Goal: Book appointment/travel/reservation

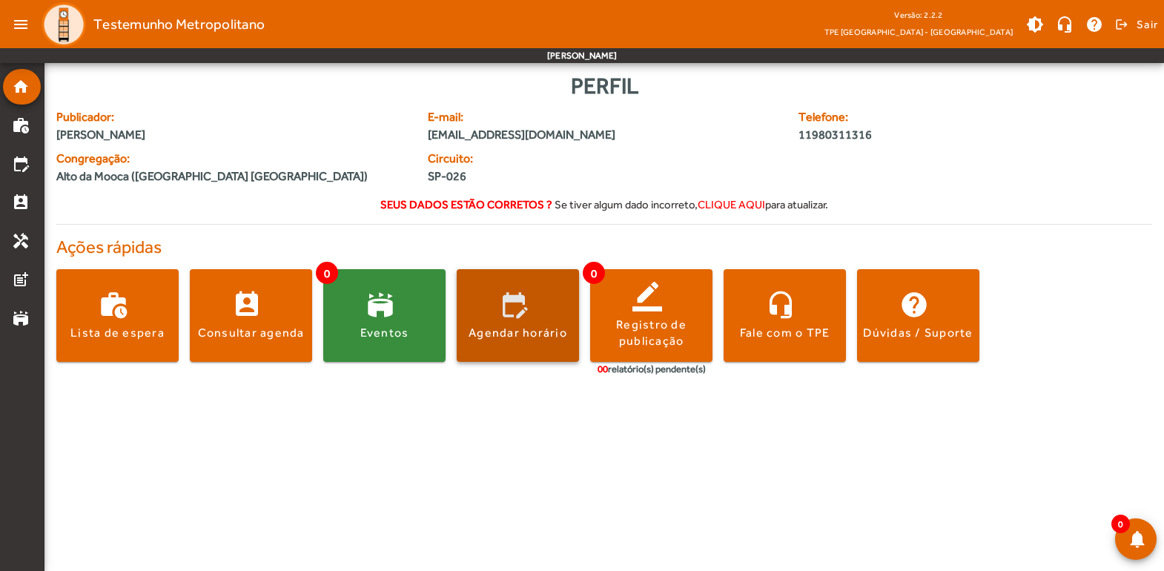
click at [500, 332] on div "Agendar horário" at bounding box center [517, 333] width 99 height 16
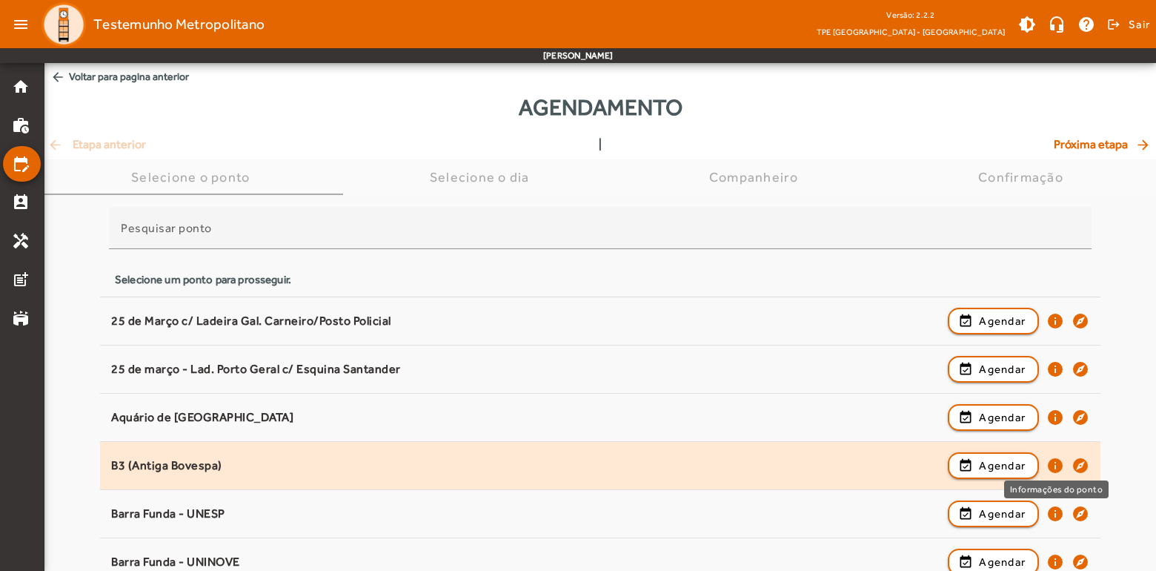
click at [1055, 463] on mat-icon "info" at bounding box center [1056, 466] width 18 height 18
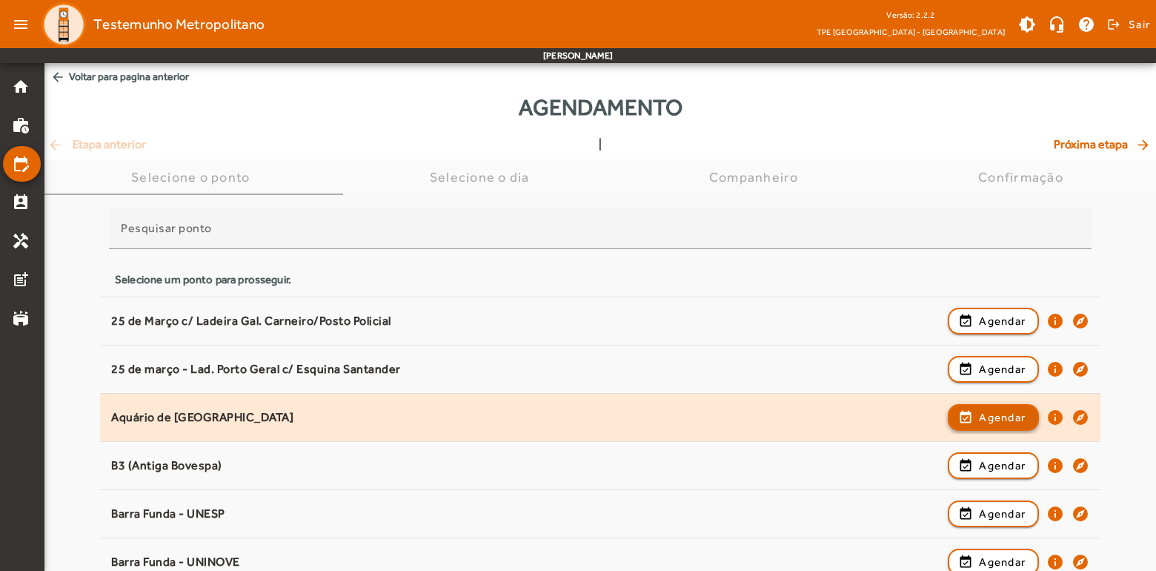
click at [994, 412] on span "Agendar" at bounding box center [1002, 417] width 47 height 18
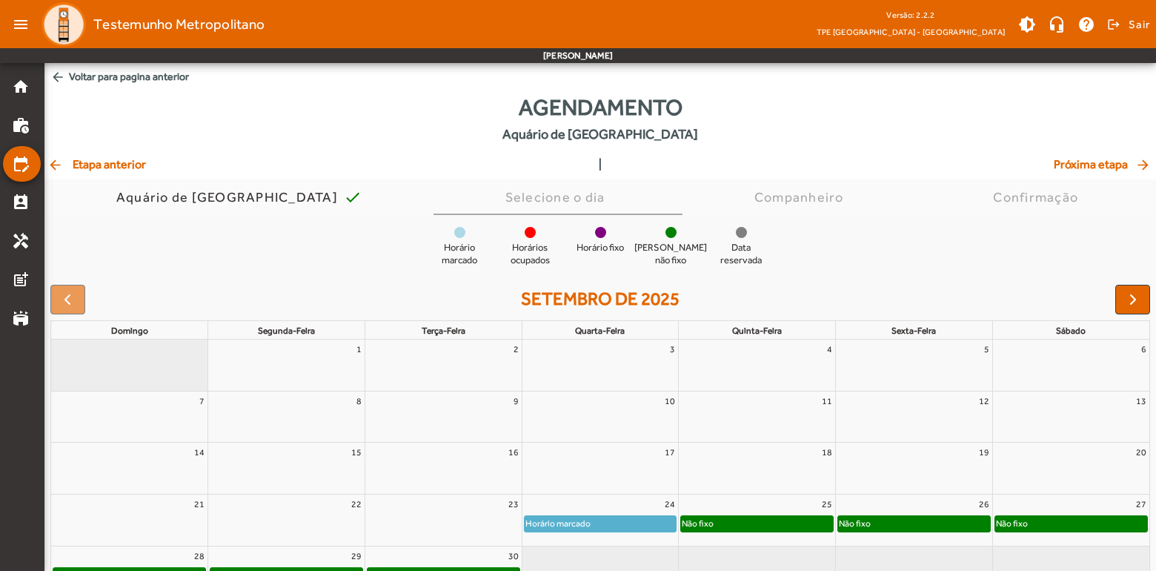
click at [103, 73] on span "arrow_back Voltar para pagina anterior" at bounding box center [600, 76] width 1112 height 27
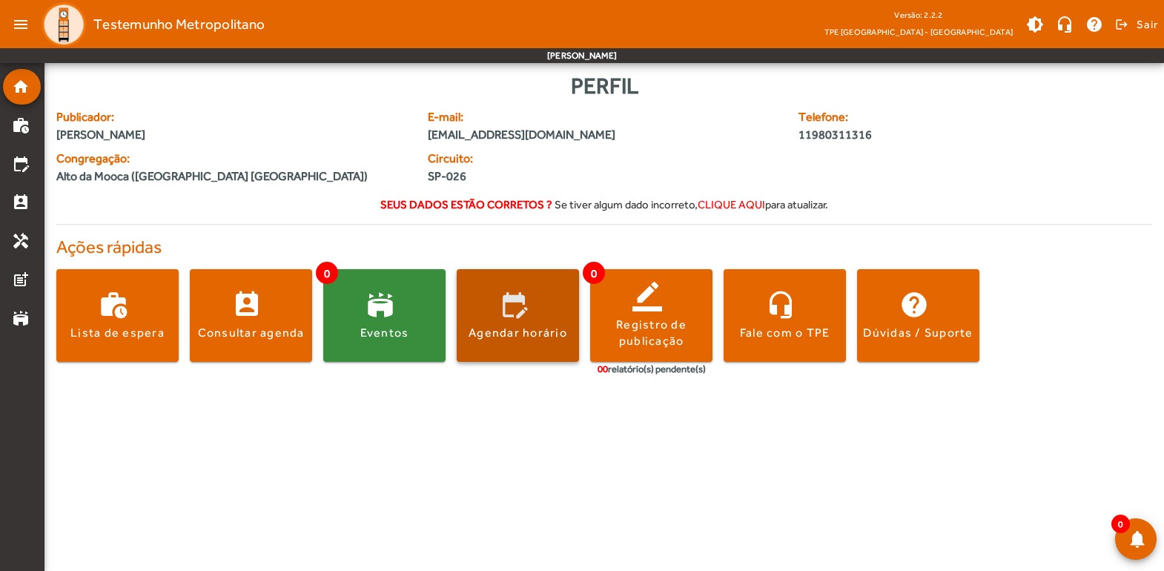
click at [509, 325] on div "Agendar horário" at bounding box center [517, 333] width 99 height 16
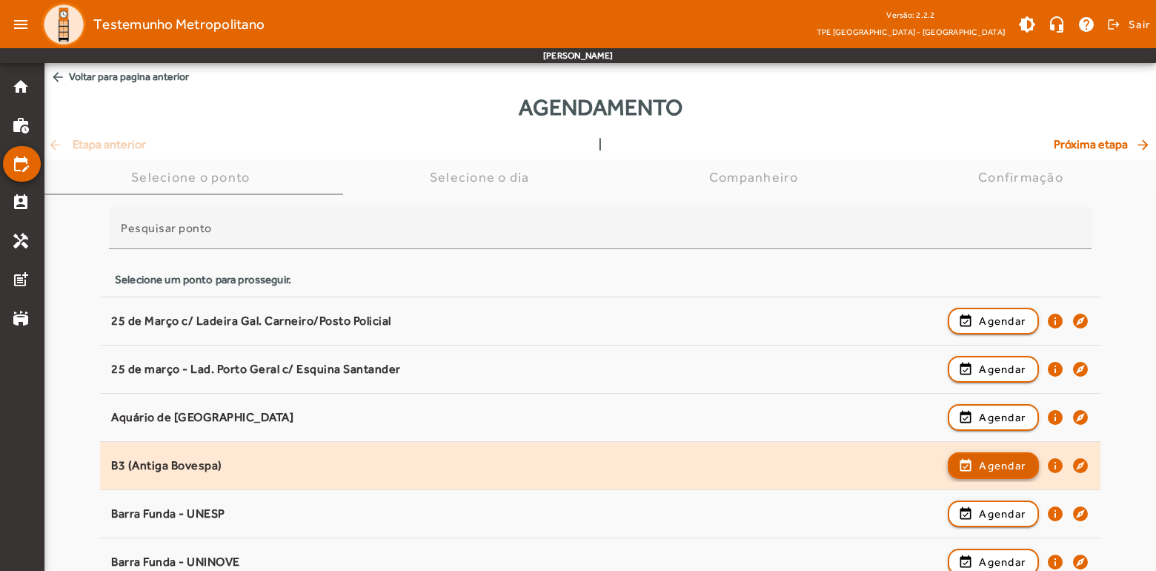
click at [987, 474] on span "button" at bounding box center [994, 466] width 88 height 36
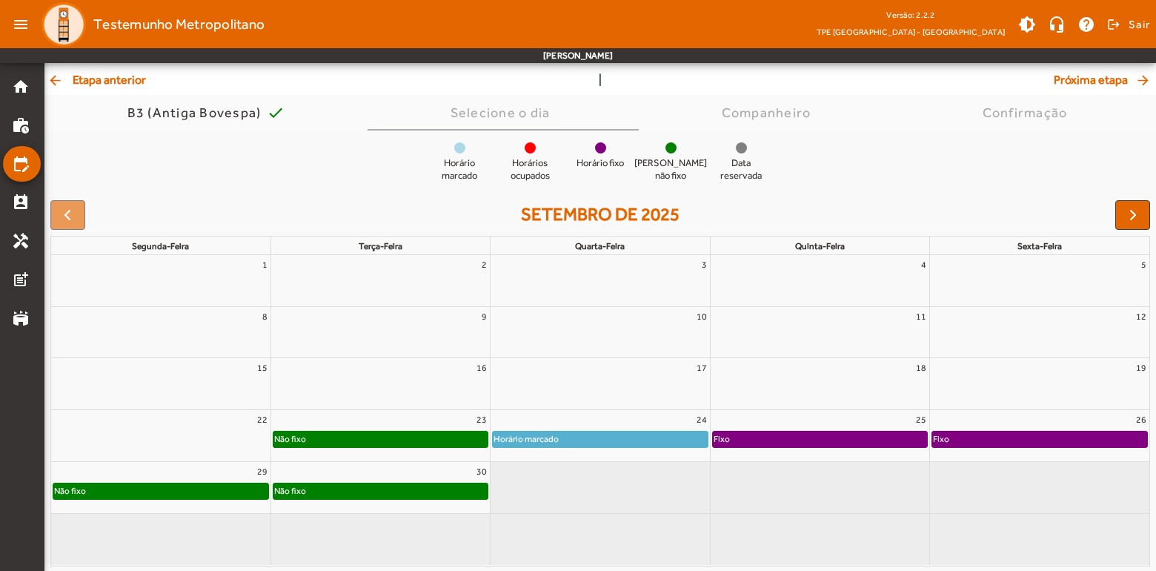
scroll to position [86, 0]
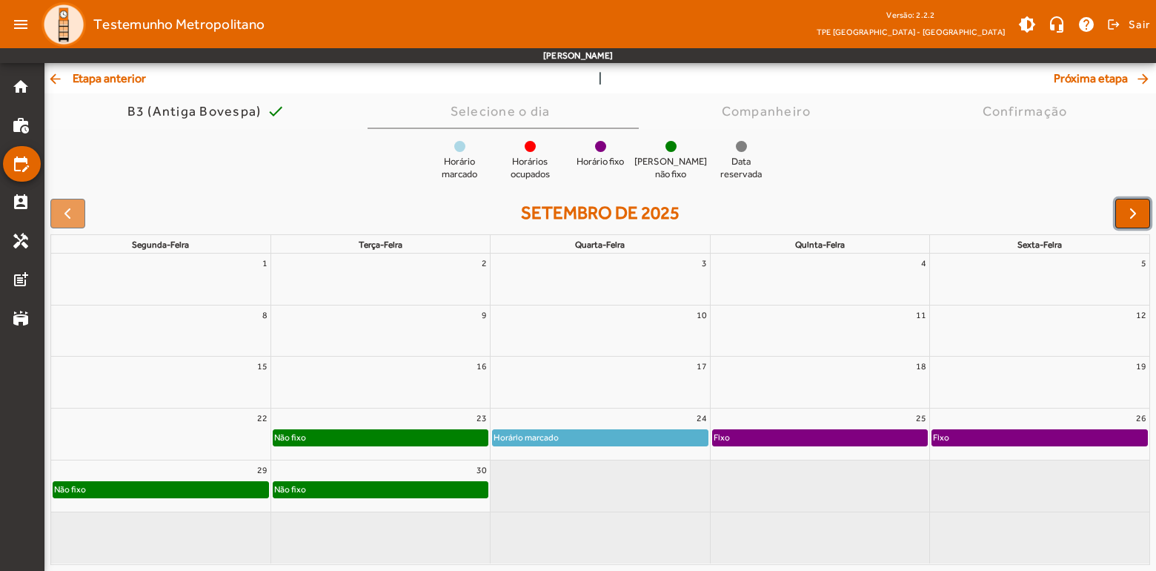
click at [1133, 214] on span "button" at bounding box center [1133, 214] width 18 height 18
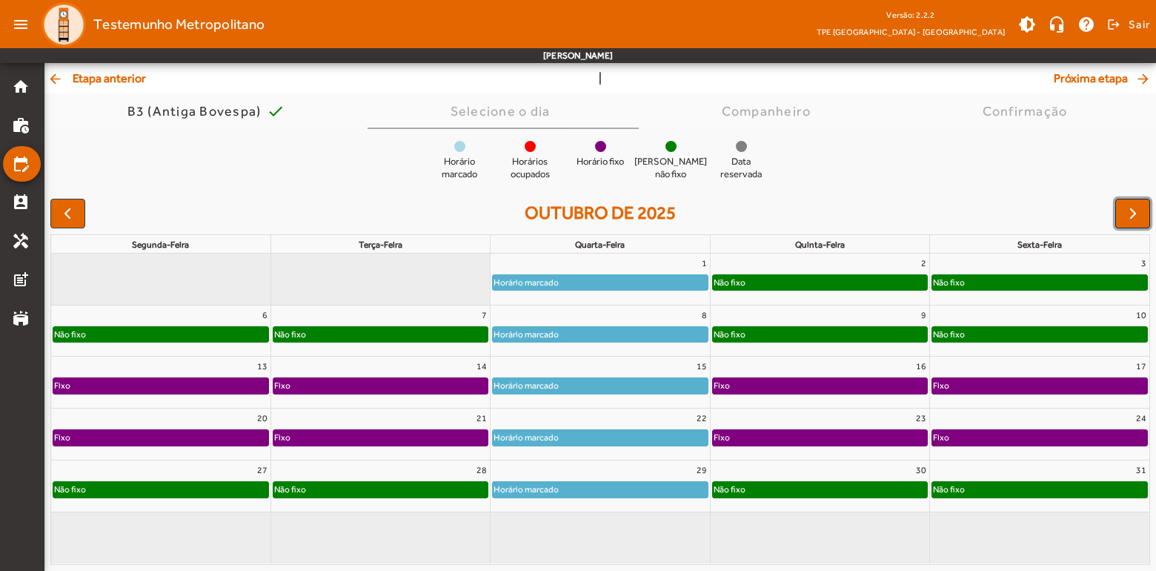
click at [1133, 214] on span "button" at bounding box center [1133, 214] width 18 height 18
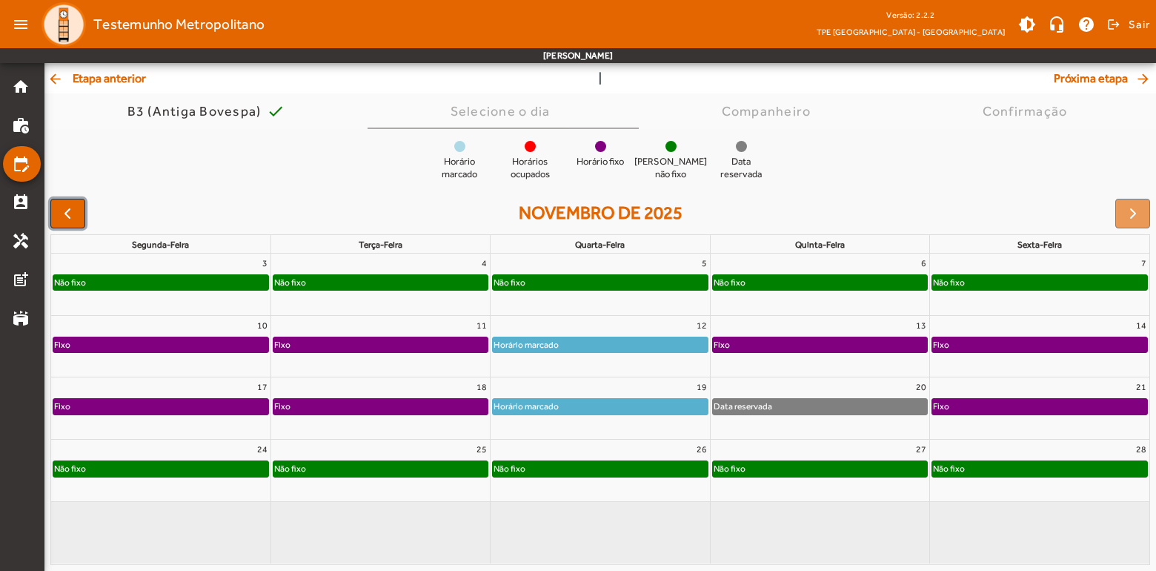
click at [73, 209] on span "button" at bounding box center [68, 214] width 18 height 18
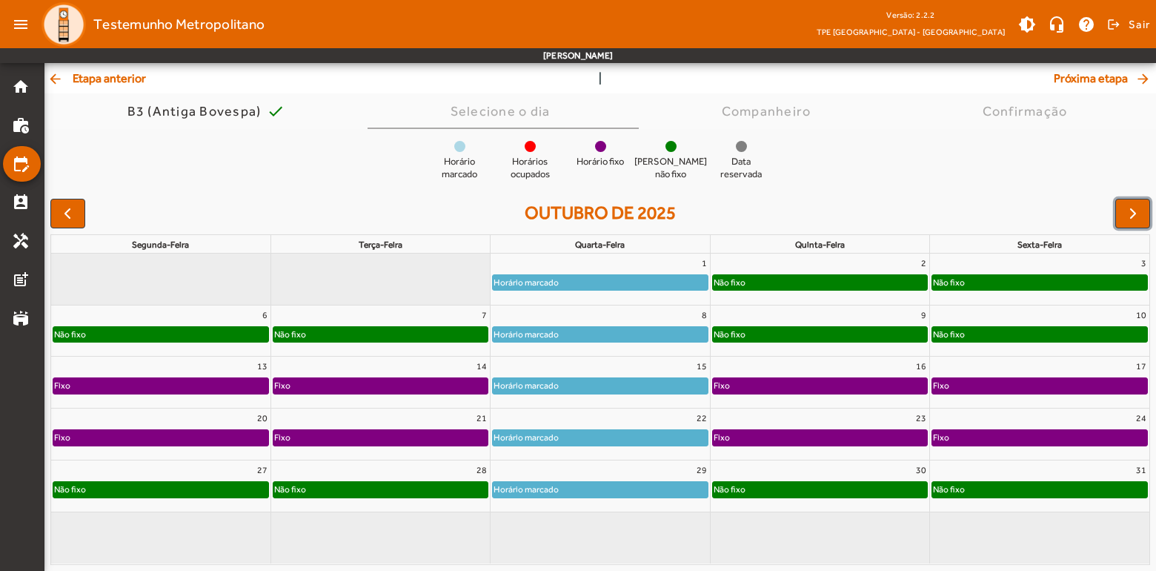
drag, startPoint x: 1129, startPoint y: 224, endPoint x: 1121, endPoint y: 215, distance: 12.1
click at [1129, 222] on button "button" at bounding box center [1133, 214] width 35 height 30
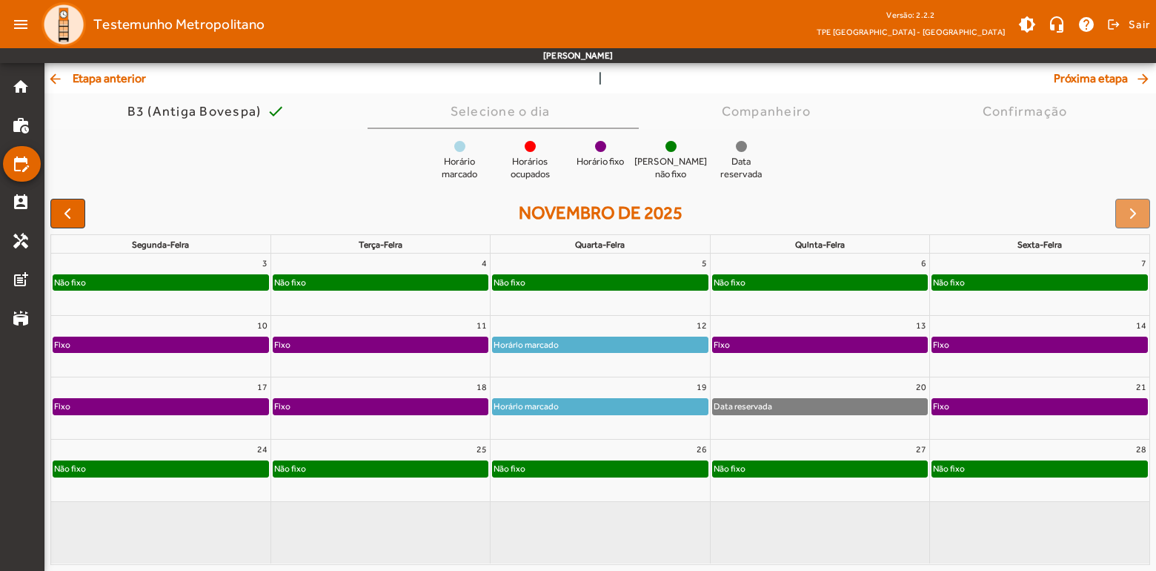
click at [586, 281] on div "Não fixo" at bounding box center [600, 282] width 214 height 15
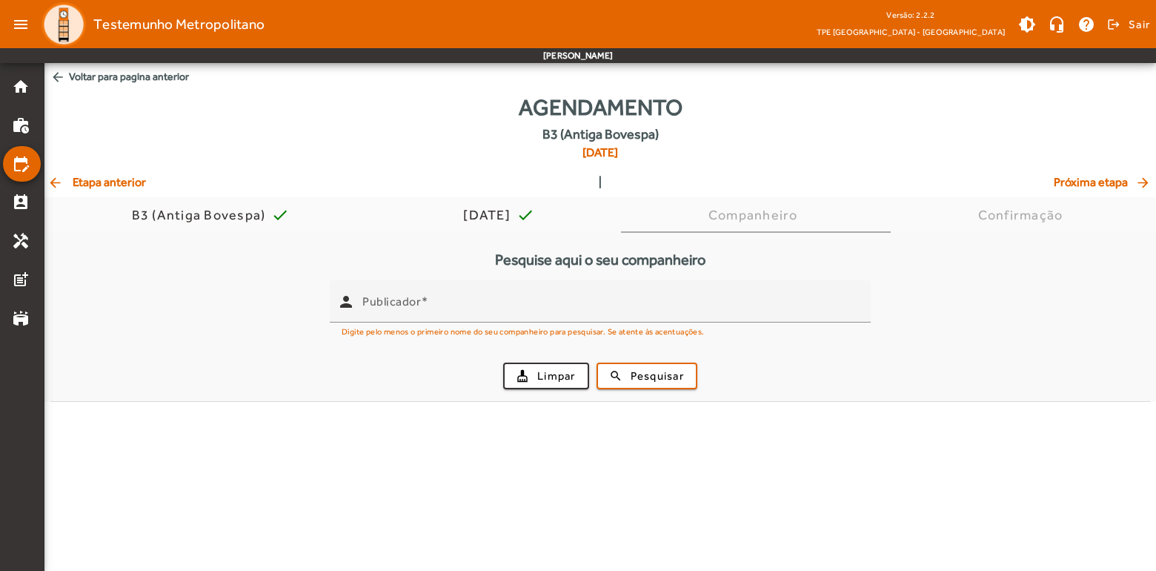
scroll to position [0, 0]
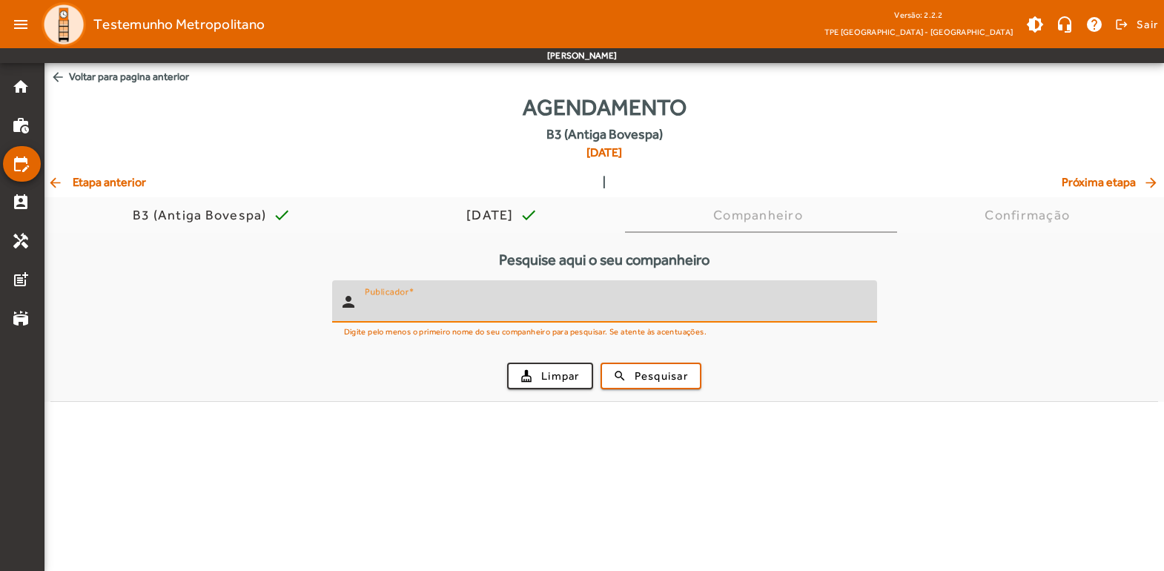
click at [468, 305] on input "Publicador" at bounding box center [615, 308] width 500 height 18
type input "**********"
click at [647, 369] on span "Pesquisar" at bounding box center [660, 376] width 53 height 17
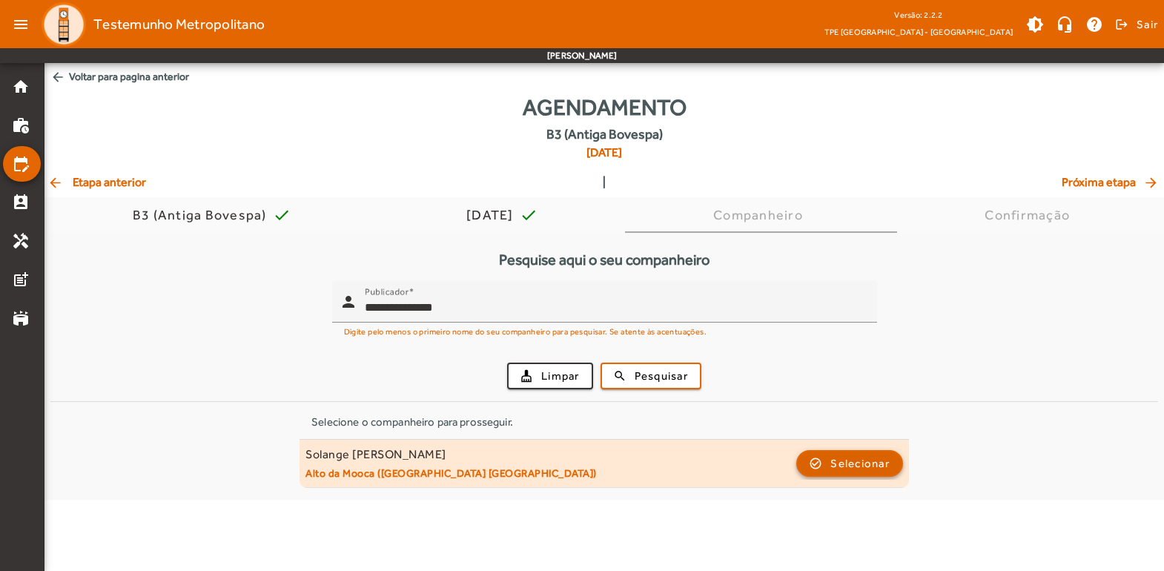
click at [851, 467] on span "Selecionar" at bounding box center [859, 463] width 59 height 18
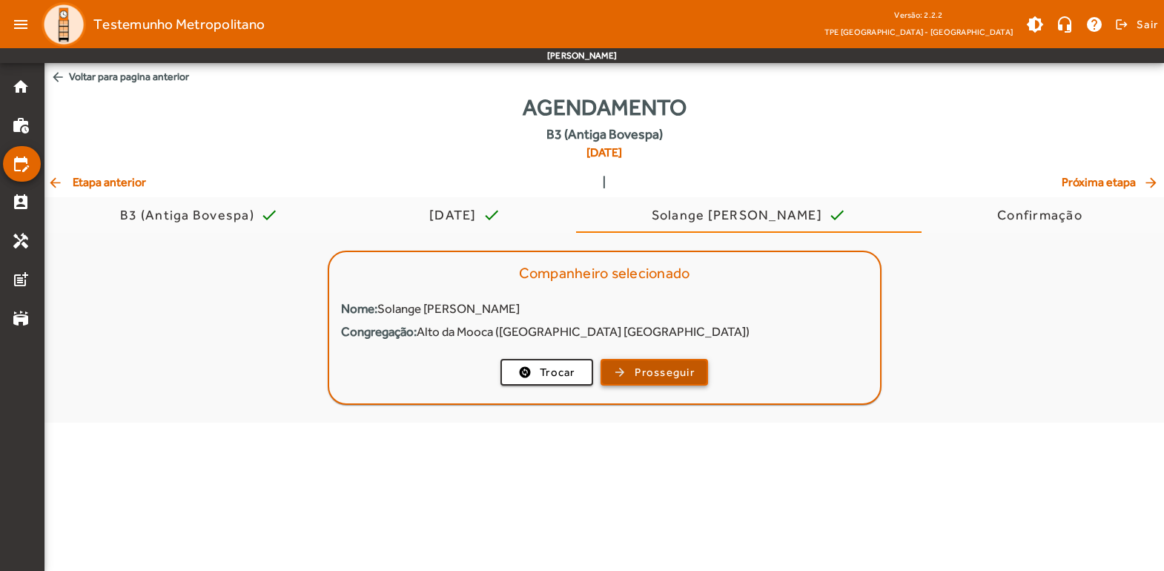
click at [669, 367] on span "Prosseguir" at bounding box center [664, 372] width 60 height 17
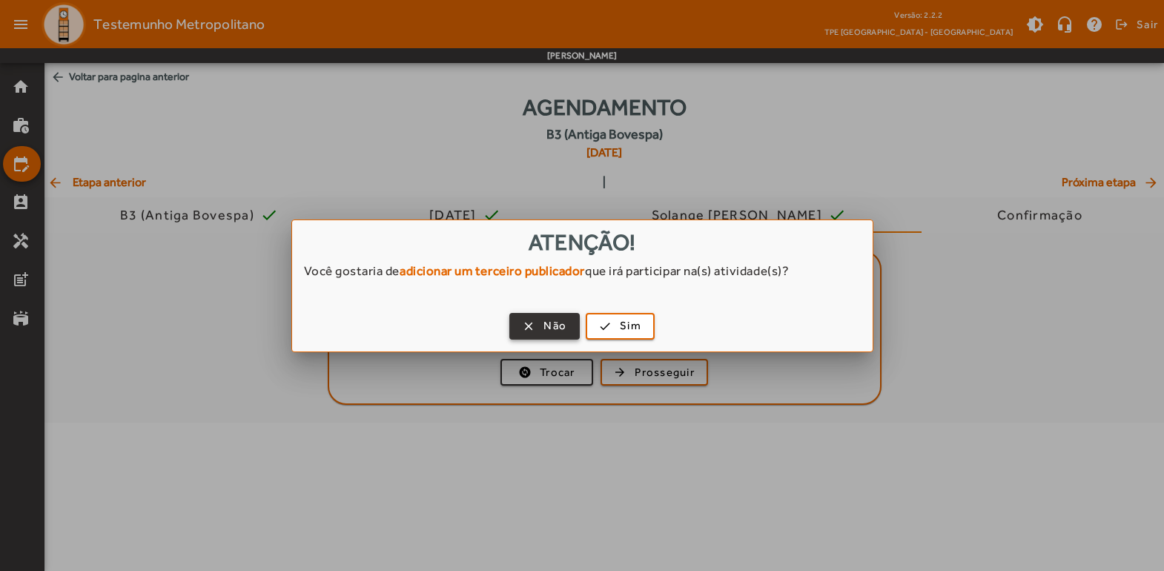
click at [531, 332] on span "button" at bounding box center [544, 326] width 67 height 36
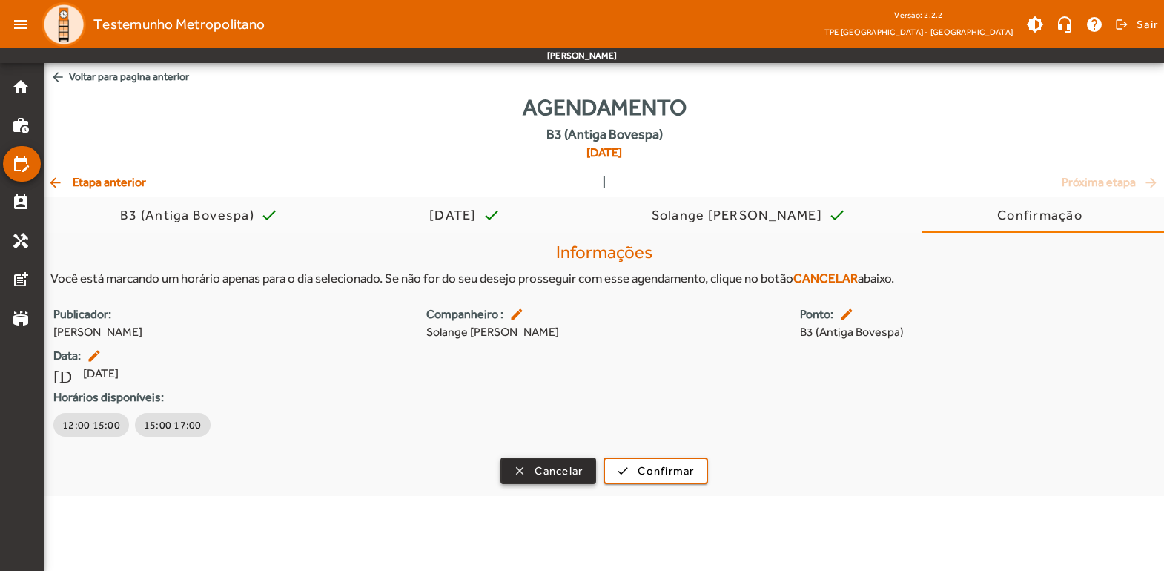
click at [525, 464] on span "button" at bounding box center [548, 471] width 93 height 36
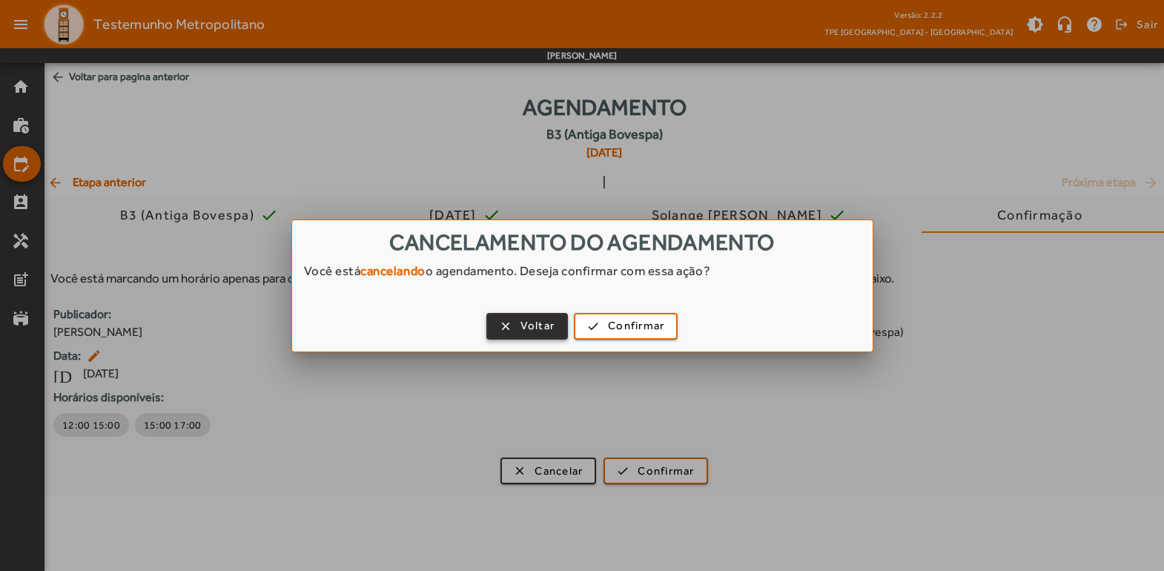
click at [517, 329] on span "button" at bounding box center [527, 326] width 79 height 36
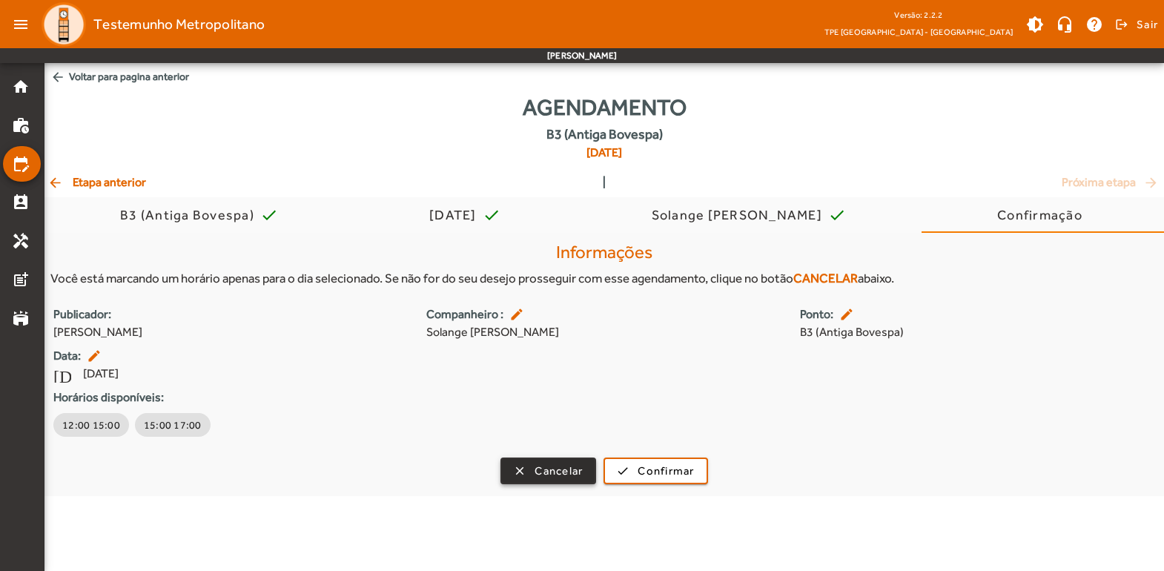
click at [548, 471] on span "Cancelar" at bounding box center [558, 471] width 48 height 17
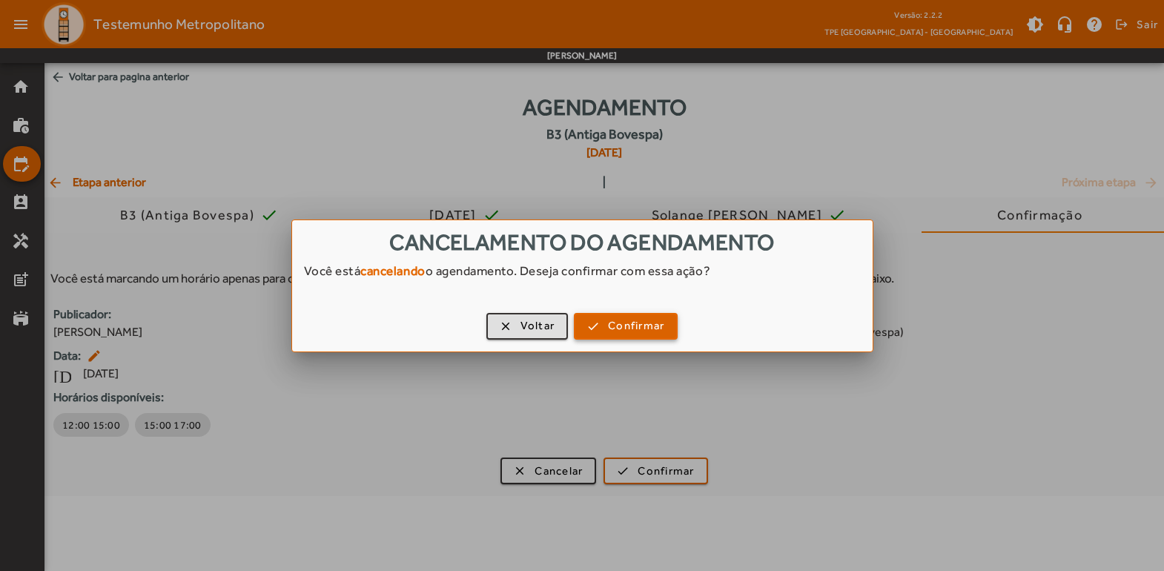
click at [609, 333] on span "Confirmar" at bounding box center [636, 325] width 56 height 17
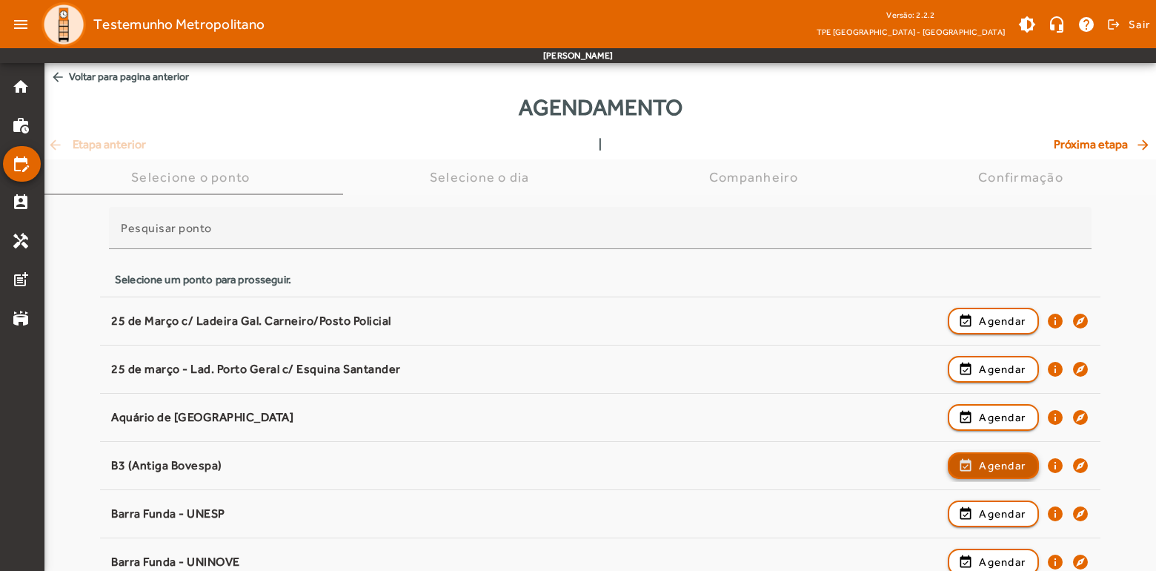
click at [1004, 465] on span "Agendar" at bounding box center [1002, 466] width 47 height 18
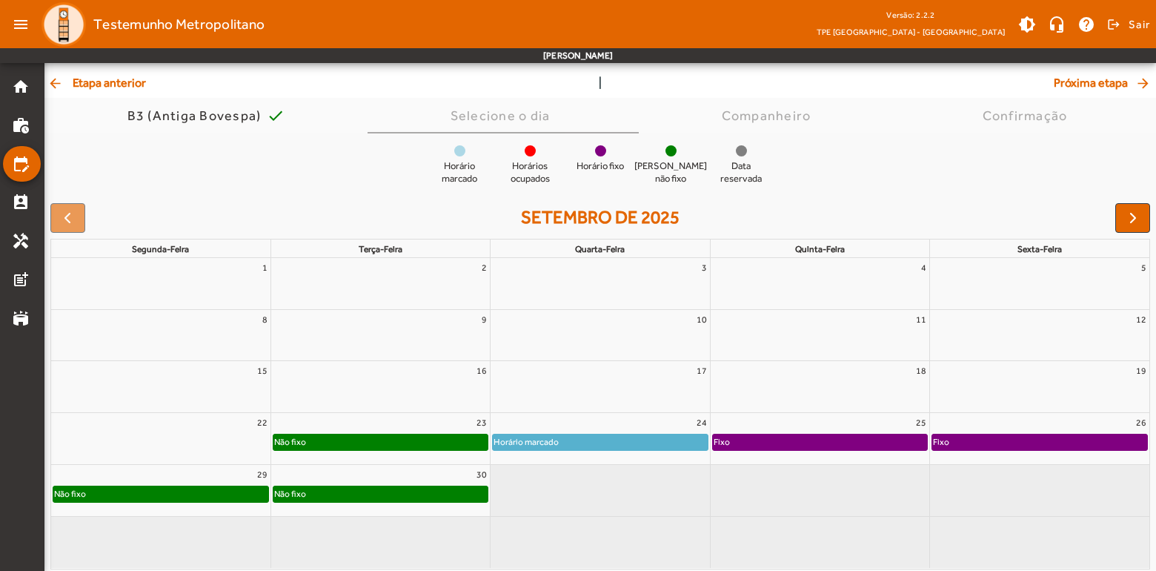
scroll to position [86, 0]
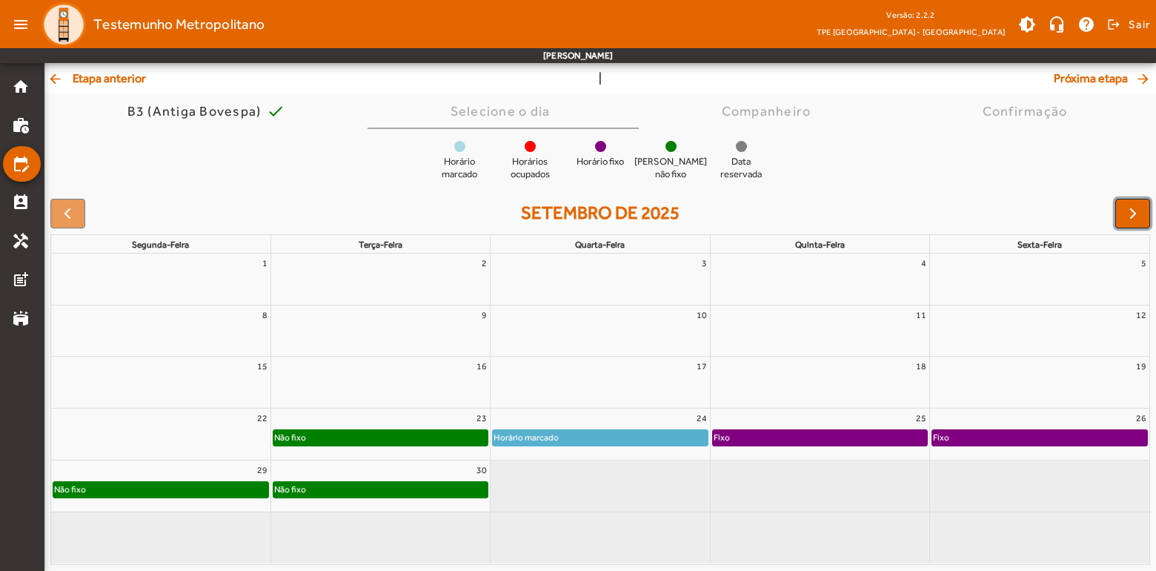
click at [1128, 206] on span "button" at bounding box center [1133, 214] width 18 height 18
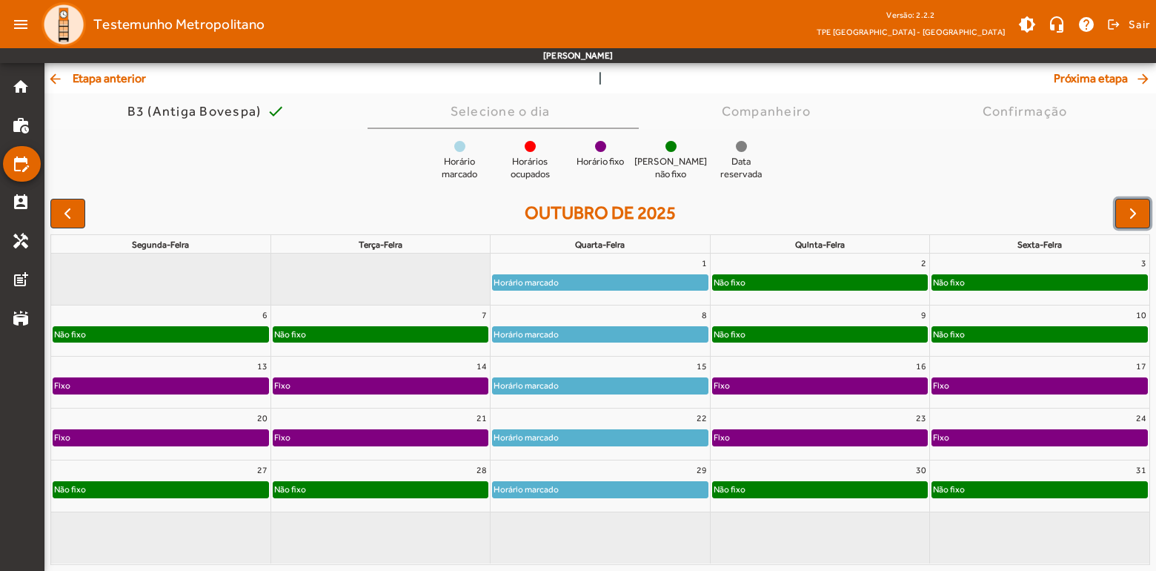
click at [1130, 220] on span "button" at bounding box center [1133, 214] width 18 height 18
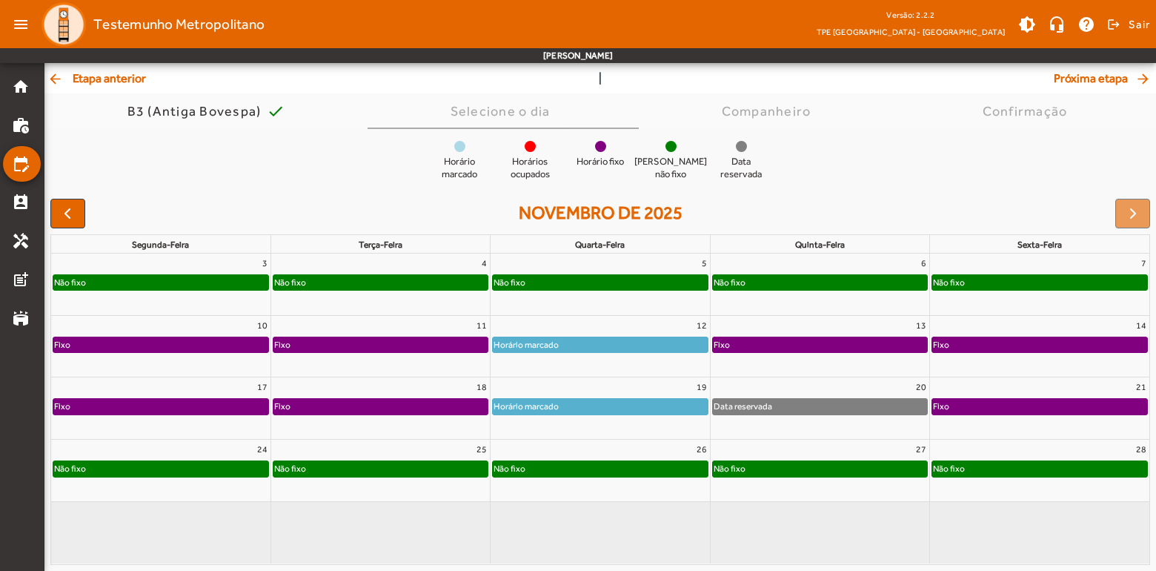
click at [587, 279] on div "Não fixo" at bounding box center [600, 282] width 214 height 15
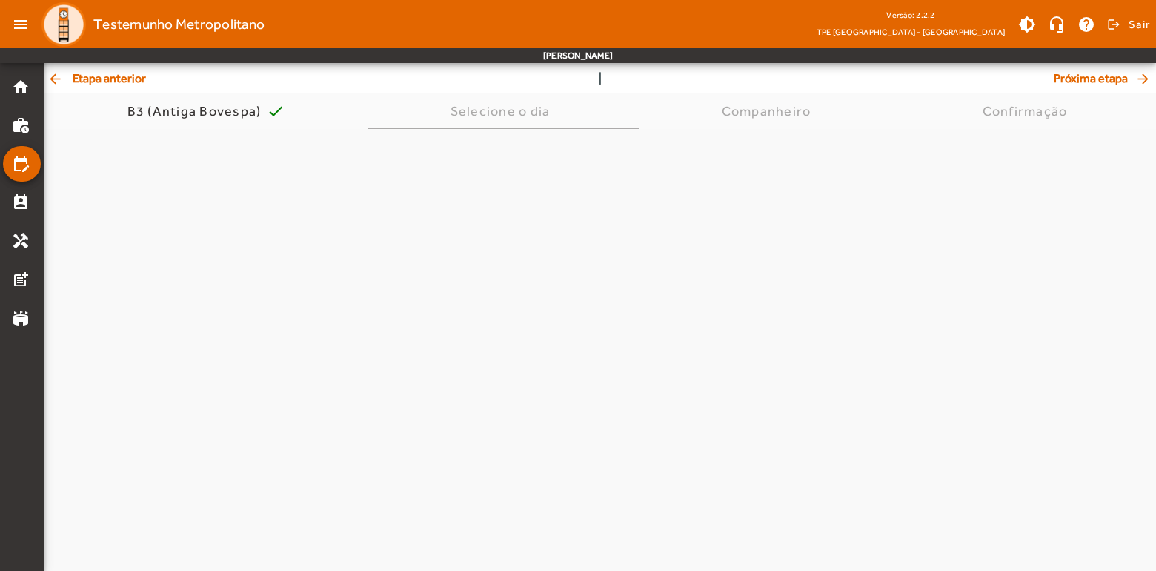
scroll to position [0, 0]
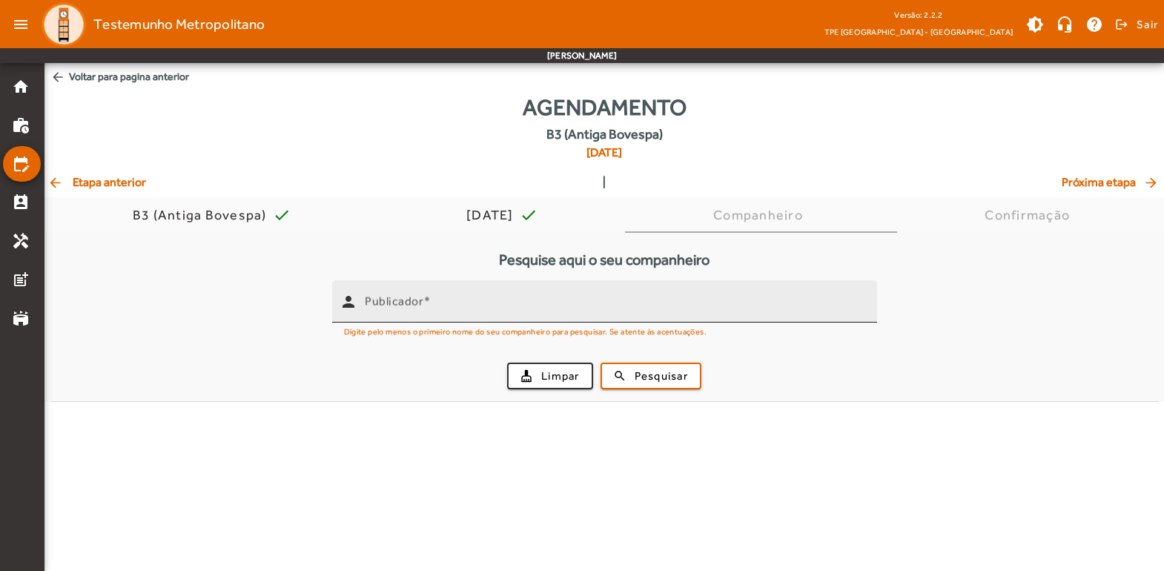
click at [466, 302] on input "Publicador" at bounding box center [615, 308] width 500 height 18
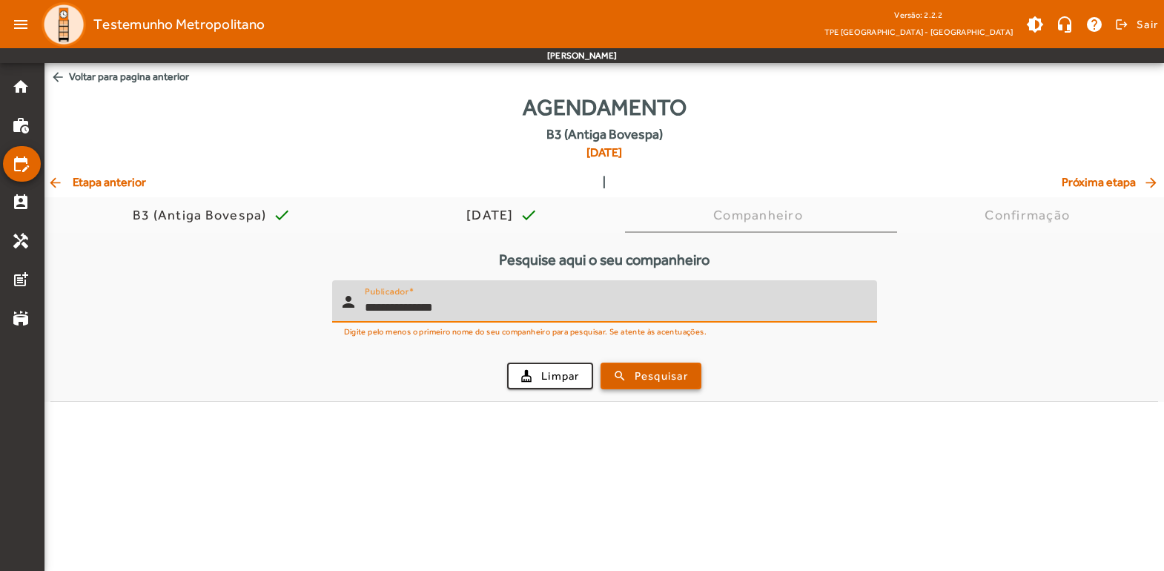
type input "**********"
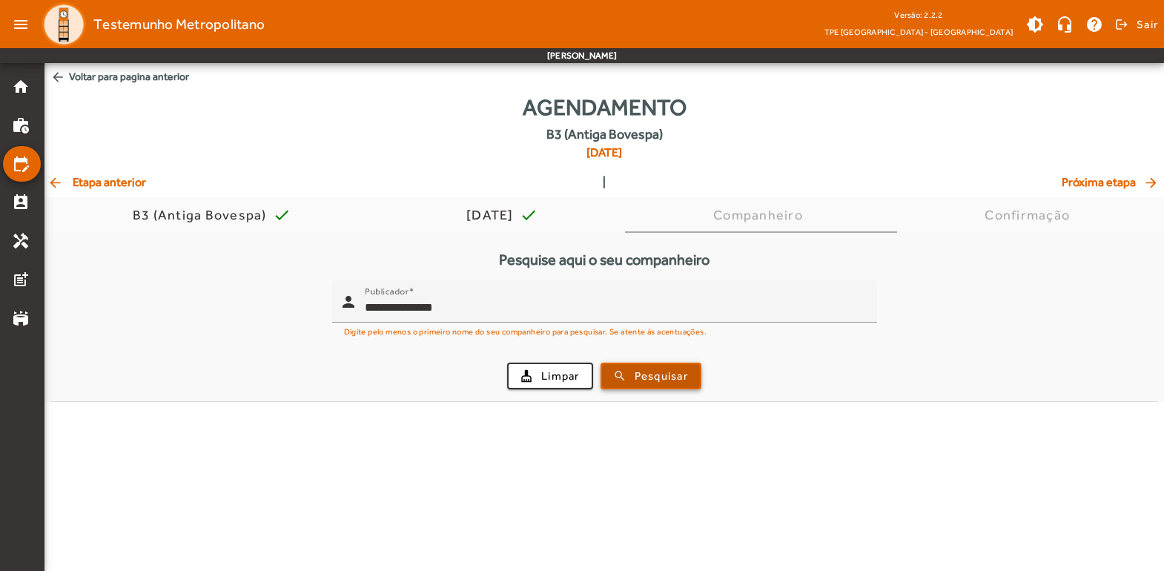
click at [643, 382] on button "search Pesquisar" at bounding box center [650, 375] width 101 height 27
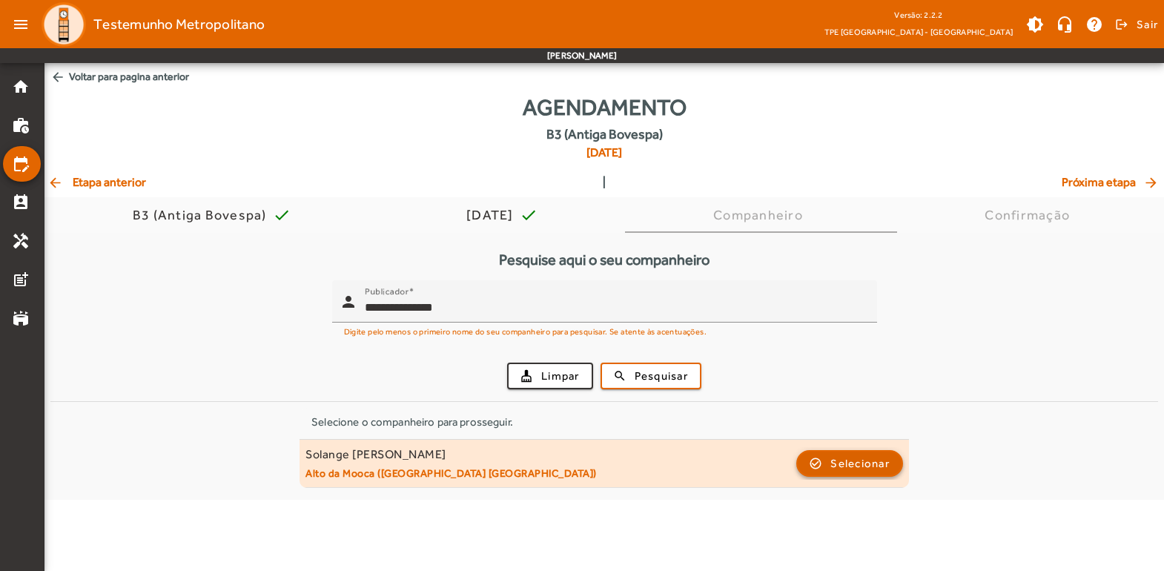
click at [845, 452] on span "button" at bounding box center [850, 463] width 104 height 36
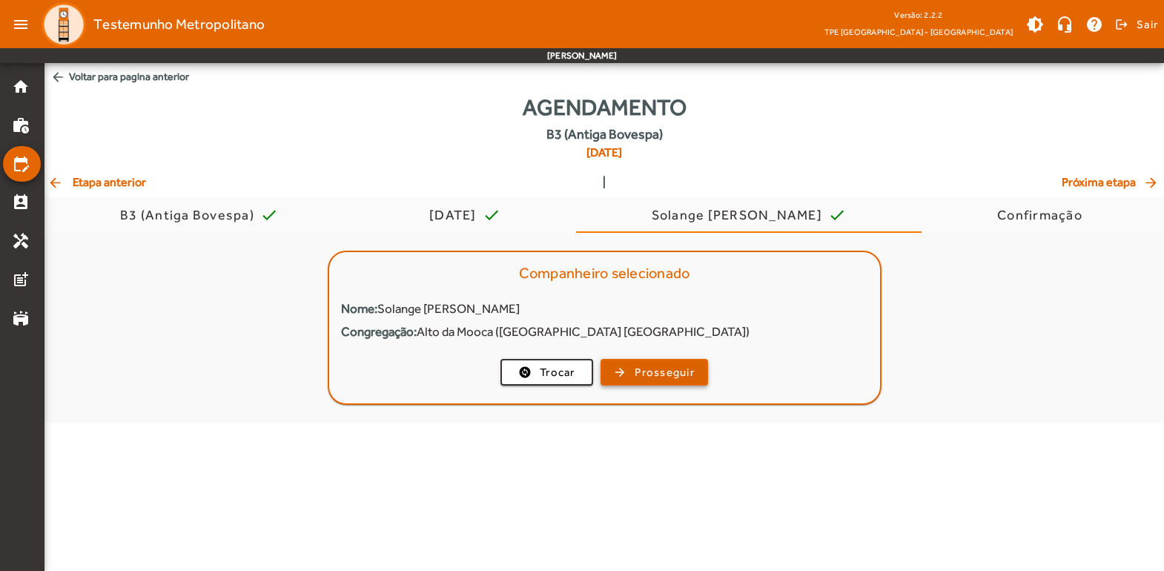
click at [657, 377] on span "Prosseguir" at bounding box center [664, 372] width 60 height 17
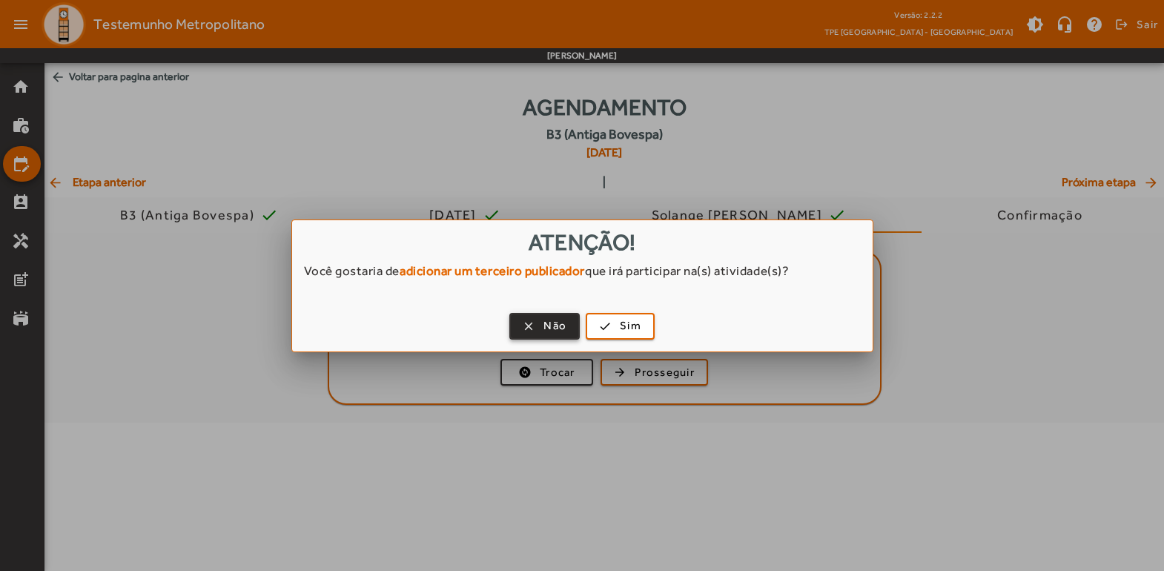
click at [550, 325] on span "Não" at bounding box center [554, 325] width 23 height 17
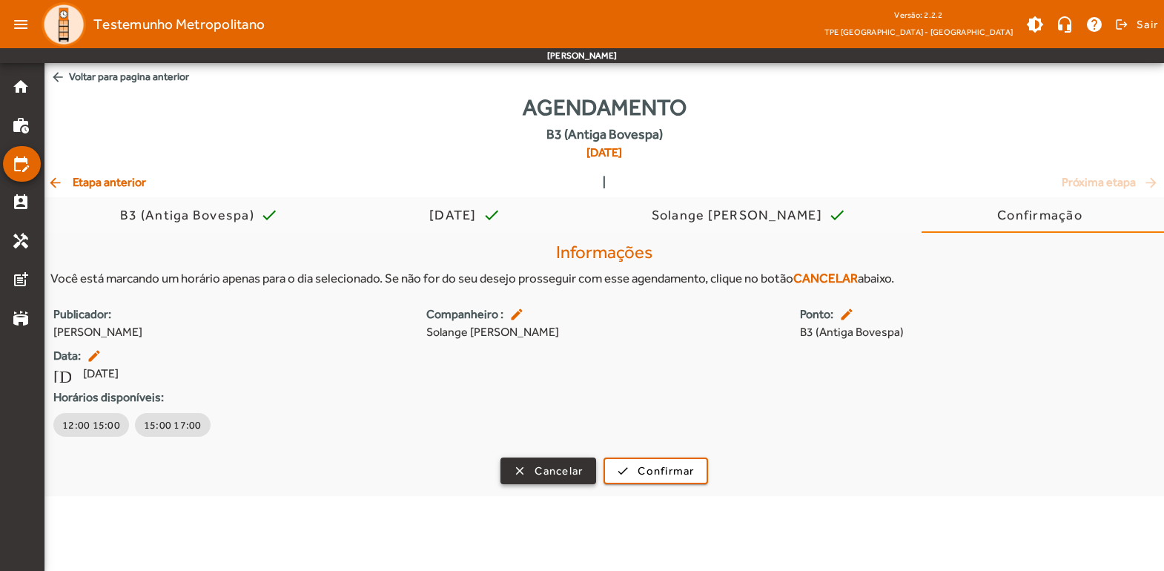
click at [554, 472] on span "Cancelar" at bounding box center [558, 471] width 48 height 17
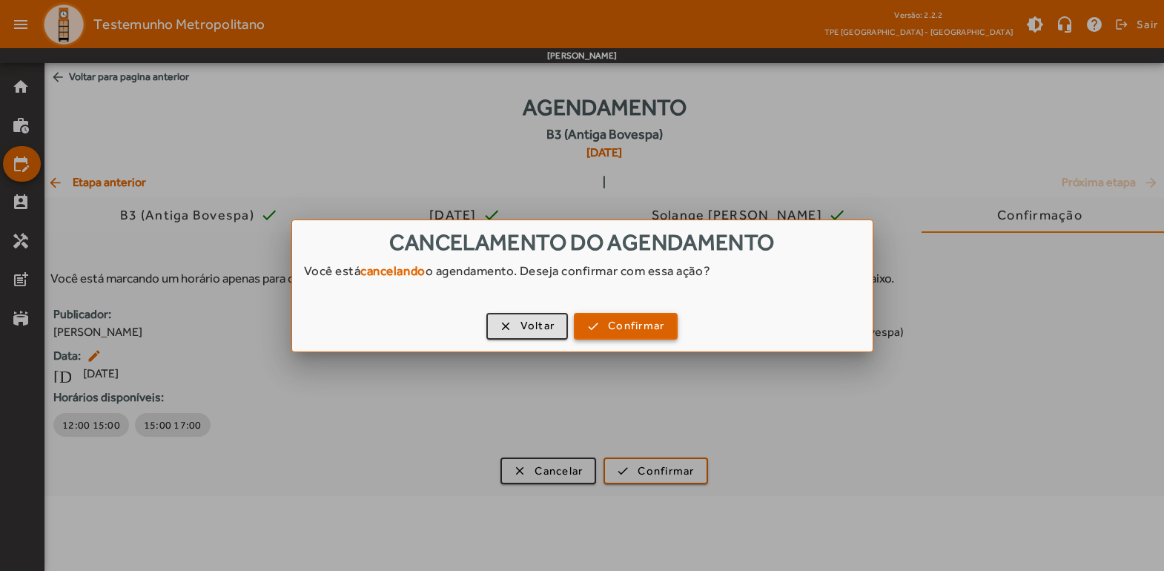
click at [615, 324] on span "Confirmar" at bounding box center [636, 325] width 56 height 17
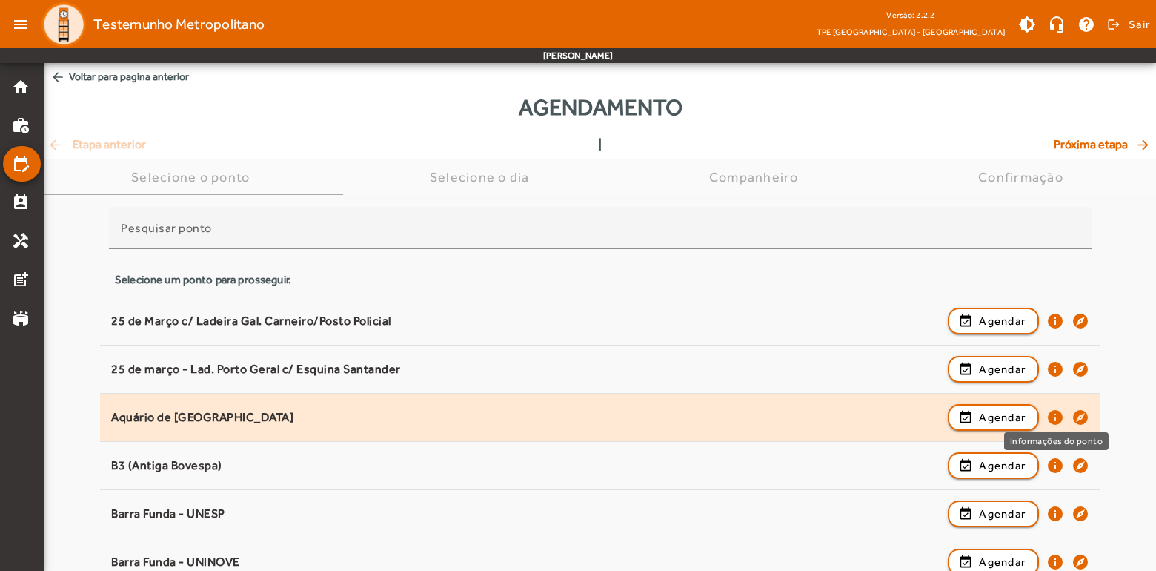
click at [1053, 414] on mat-icon "info" at bounding box center [1056, 417] width 18 height 18
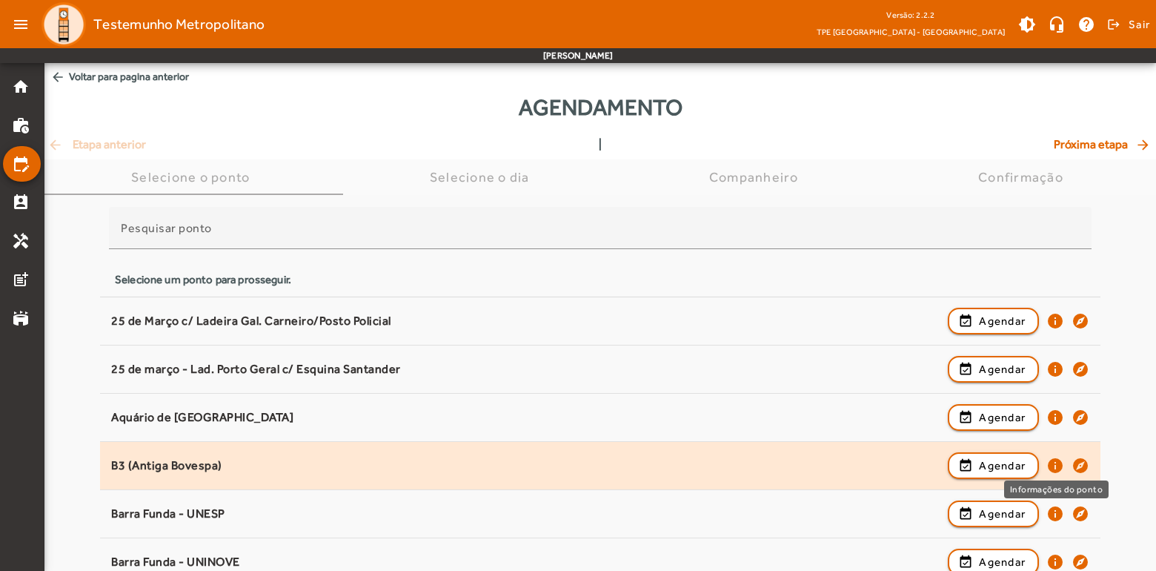
click at [1055, 465] on mat-icon "info" at bounding box center [1056, 466] width 18 height 18
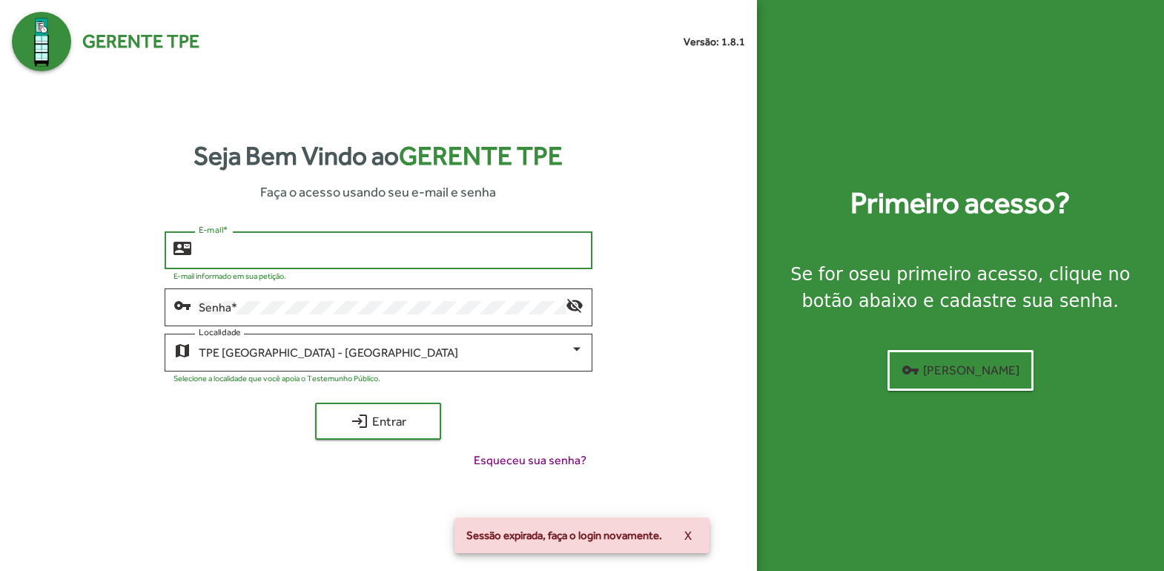
click at [273, 245] on input "E-mail *" at bounding box center [391, 250] width 385 height 13
type input "**********"
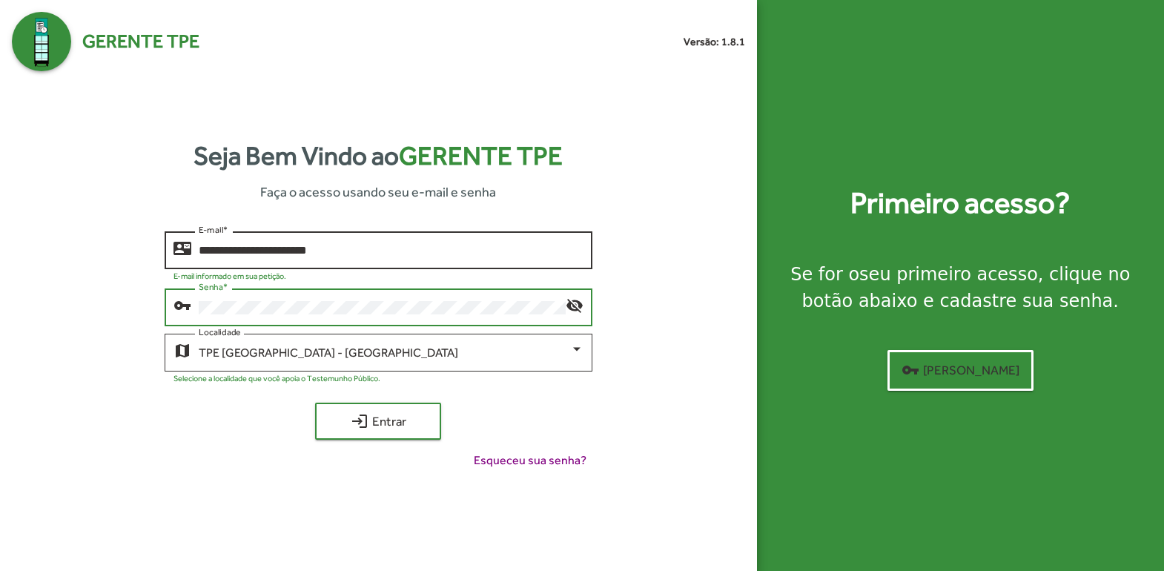
click at [315, 402] on button "login Entrar" at bounding box center [378, 420] width 126 height 37
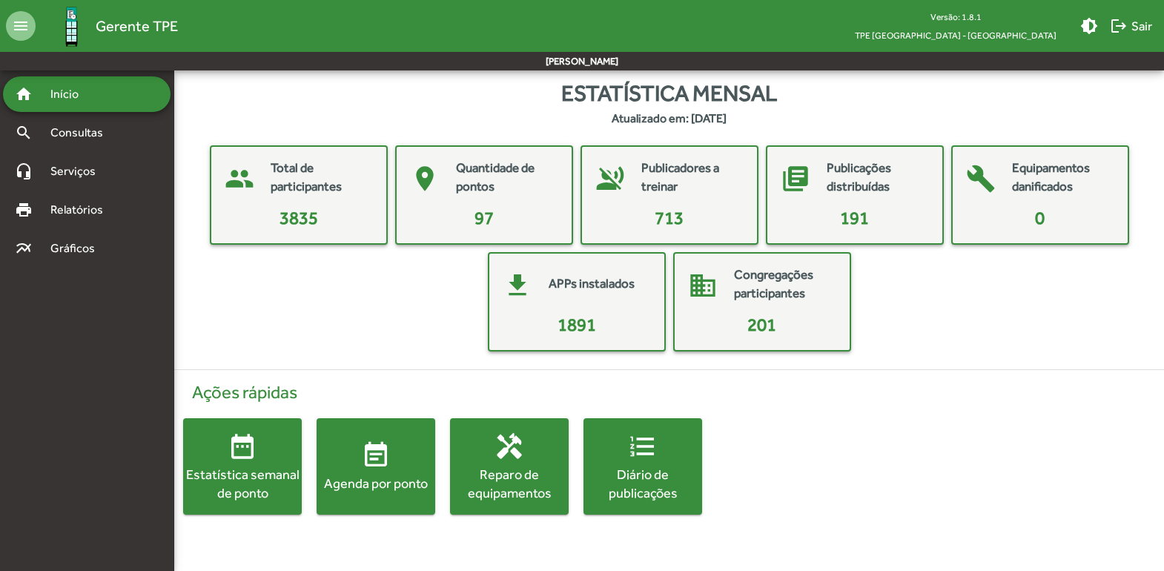
click at [375, 482] on div "Agenda por ponto" at bounding box center [376, 483] width 119 height 19
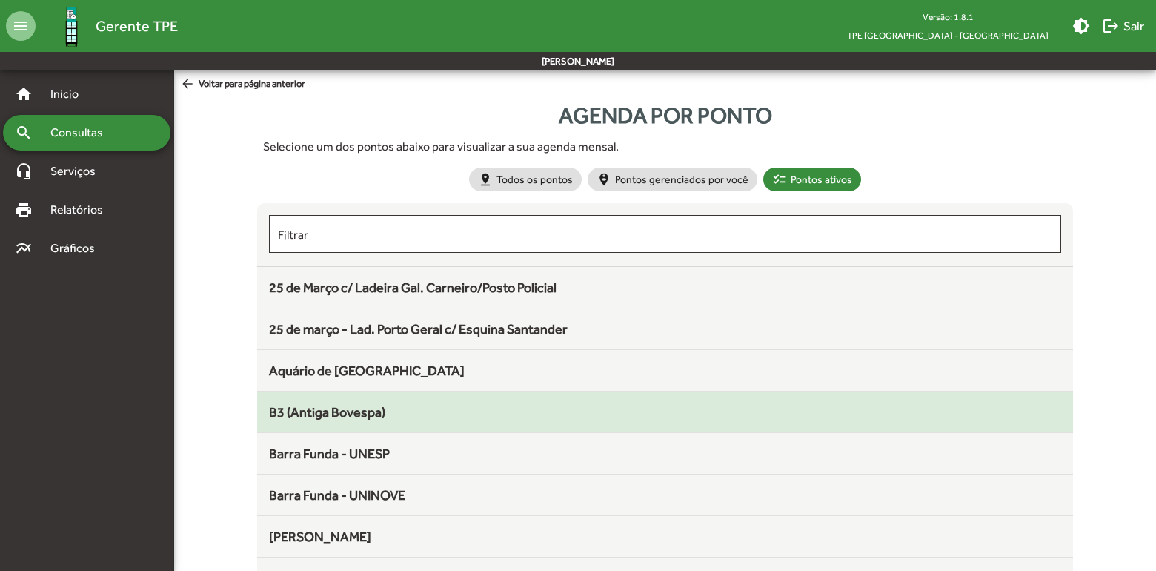
click at [311, 411] on span "B3 (Antiga Bovespa)" at bounding box center [327, 412] width 116 height 16
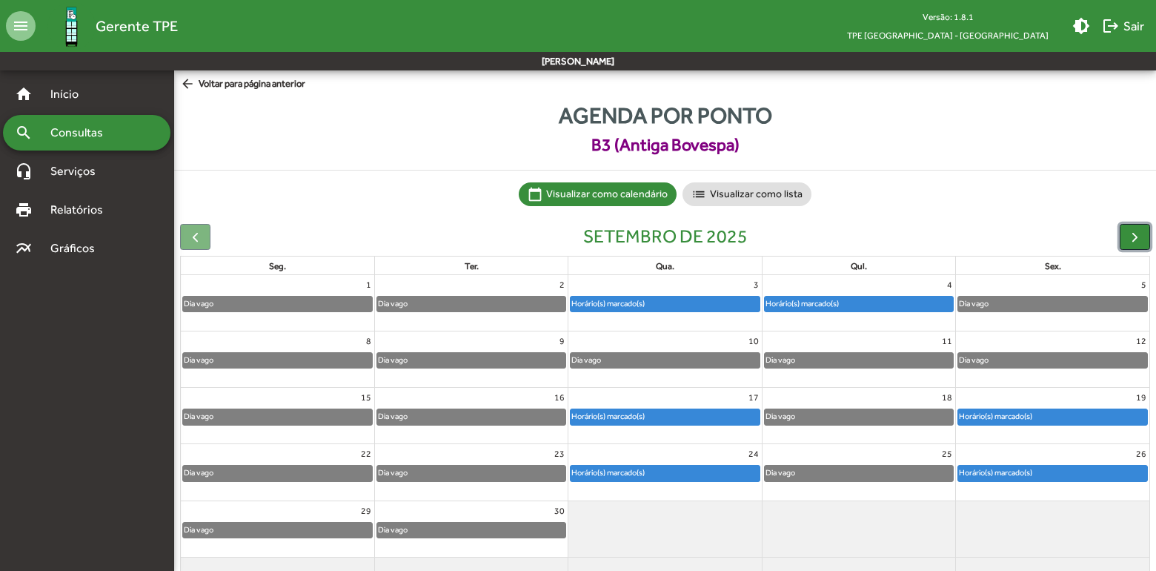
click at [1133, 236] on span "button" at bounding box center [1135, 237] width 16 height 16
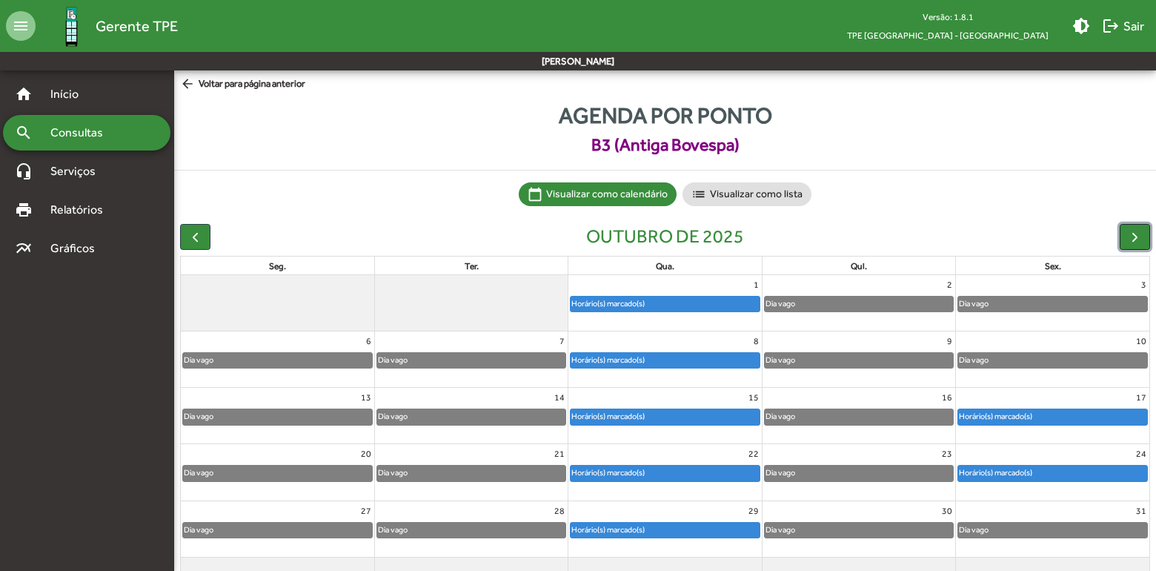
click at [1133, 236] on span "button" at bounding box center [1135, 237] width 16 height 16
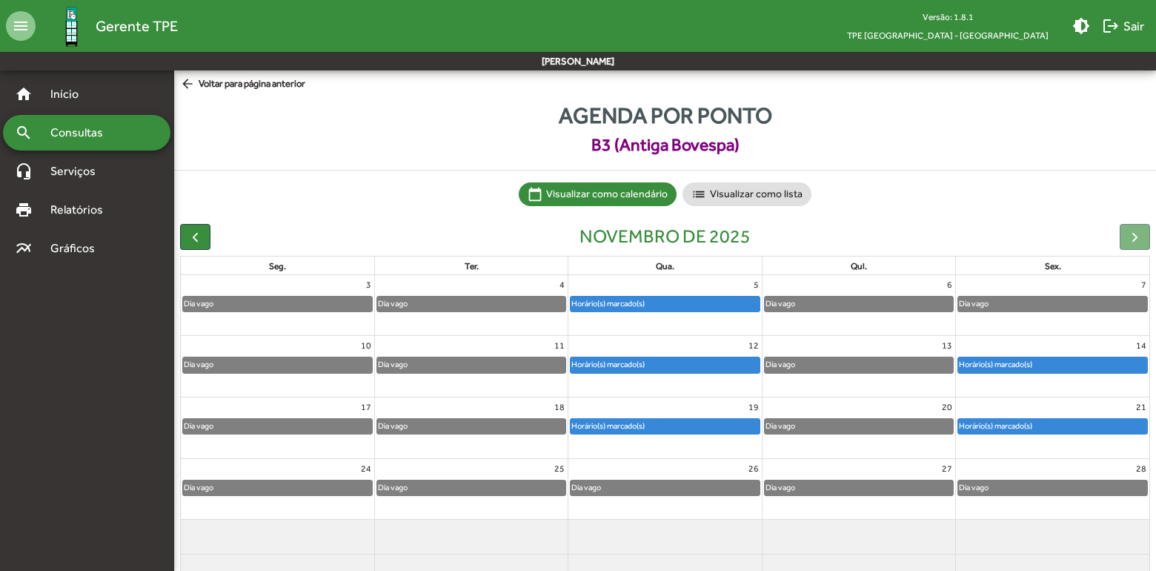
click at [610, 304] on div "Horário(s) marcado(s)" at bounding box center [608, 303] width 75 height 14
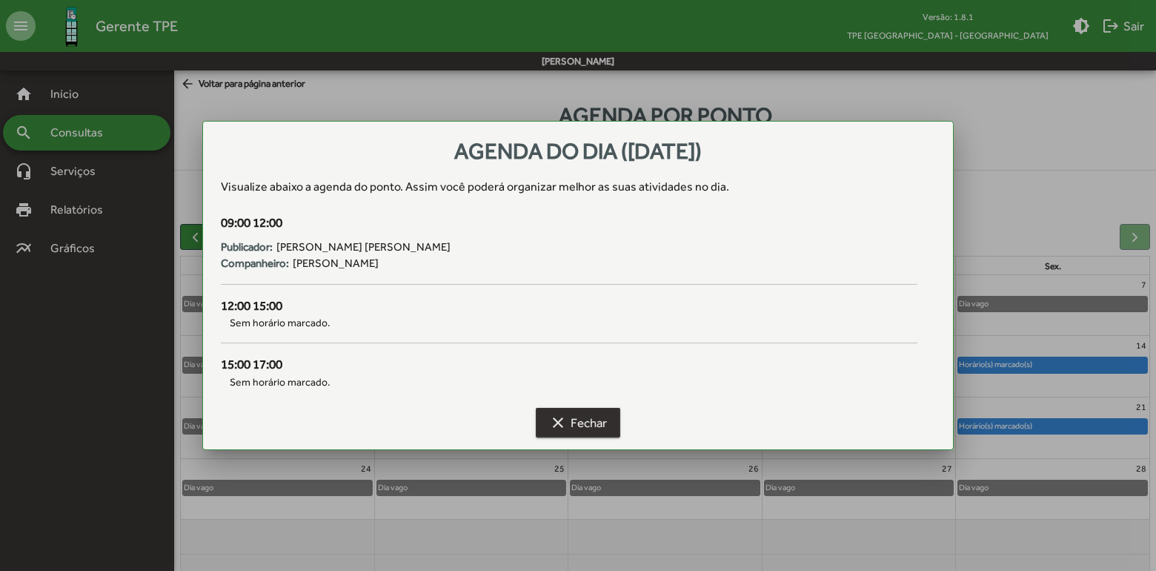
click at [592, 423] on span "clear Fechar" at bounding box center [578, 422] width 58 height 27
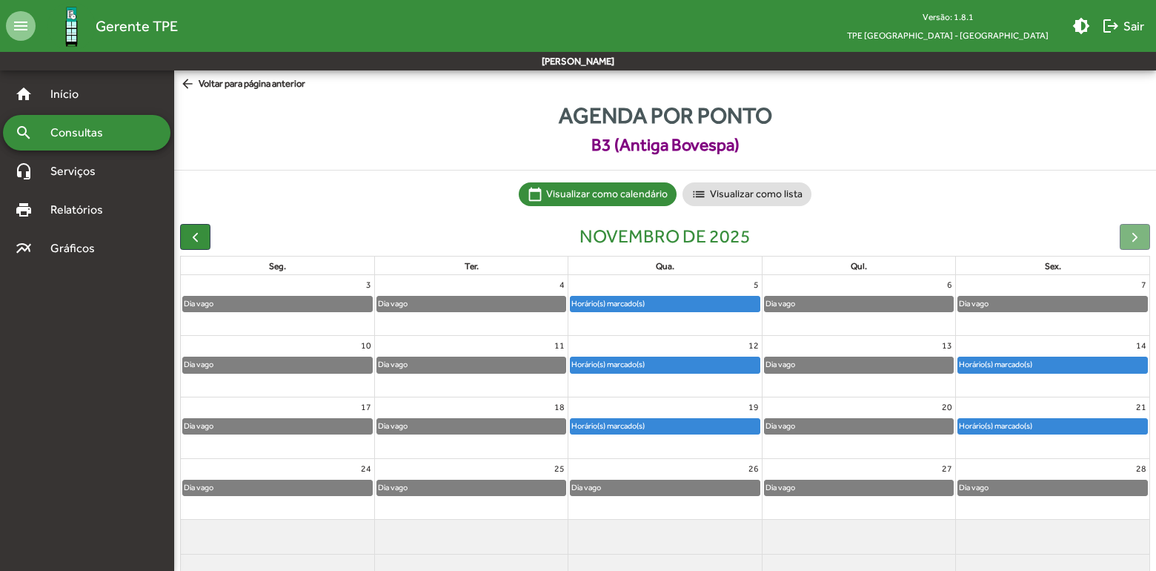
click at [614, 366] on div "Horário(s) marcado(s)" at bounding box center [608, 364] width 75 height 14
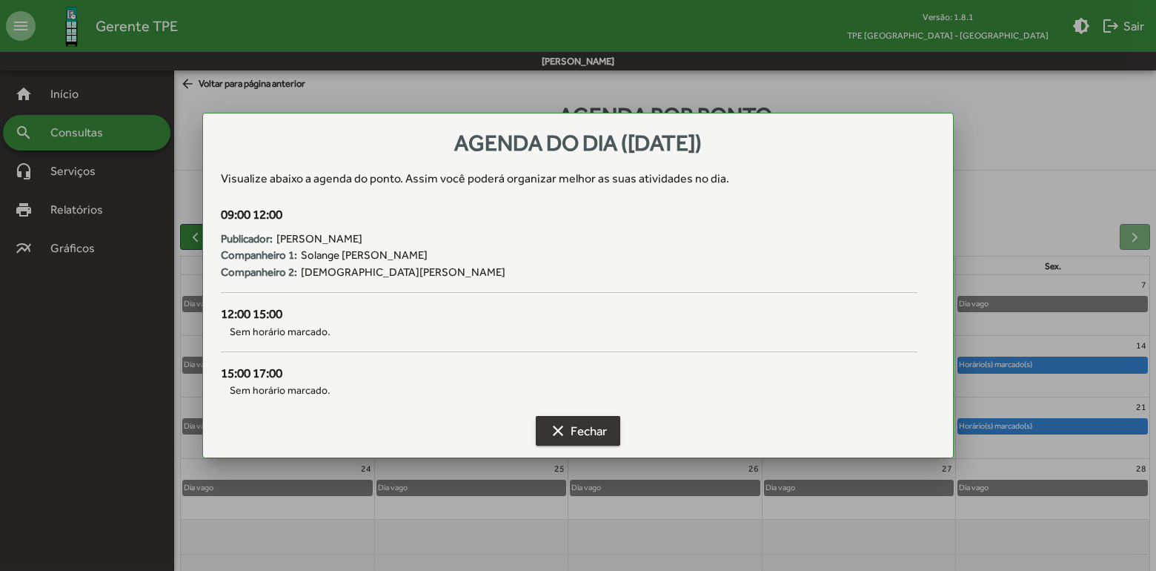
click at [593, 432] on span "clear Fechar" at bounding box center [578, 430] width 58 height 27
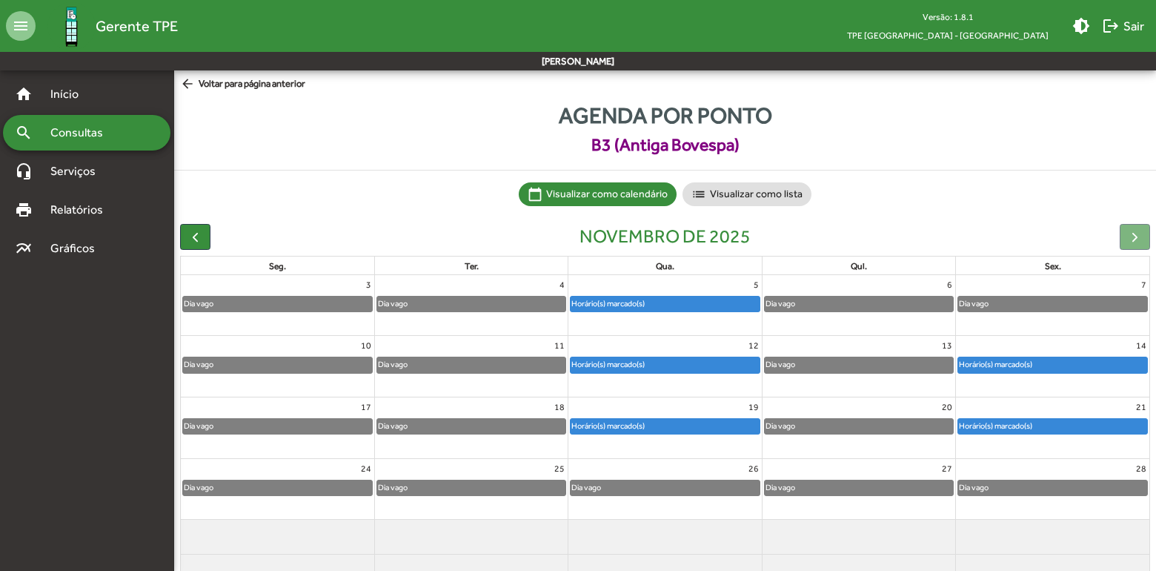
click at [188, 82] on mat-icon "arrow_back" at bounding box center [189, 84] width 19 height 16
